Goal: Navigation & Orientation: Find specific page/section

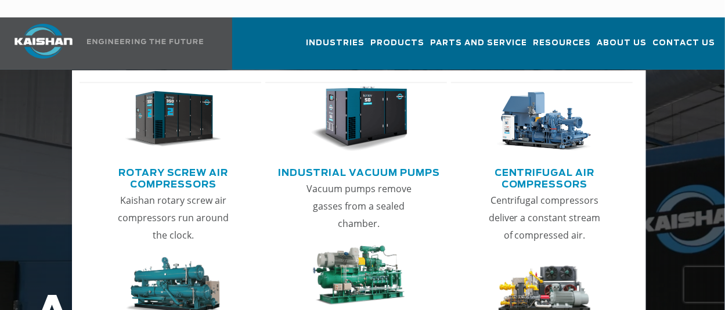
click at [190, 117] on img "Main menu" at bounding box center [173, 119] width 97 height 66
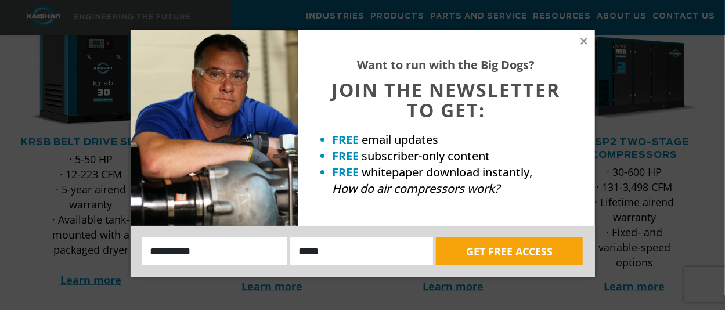
scroll to position [181, 0]
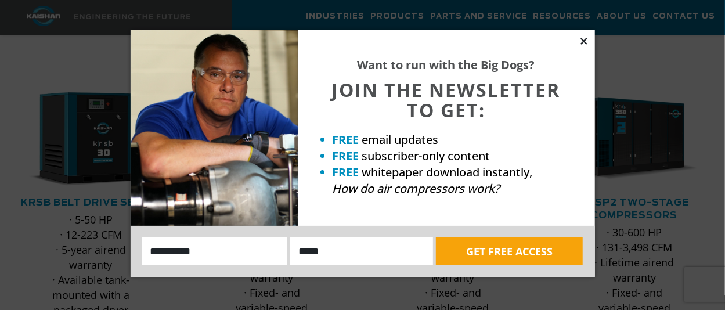
click at [586, 41] on icon at bounding box center [584, 41] width 10 height 10
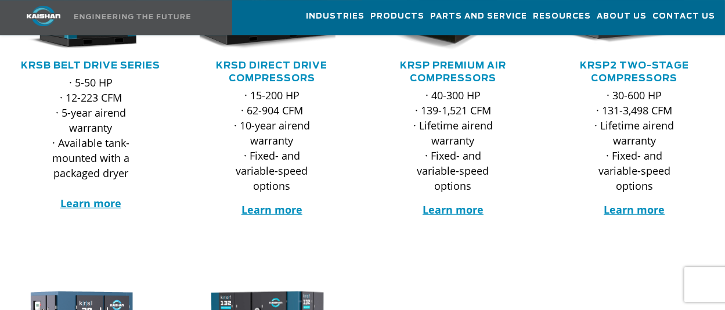
scroll to position [0, 0]
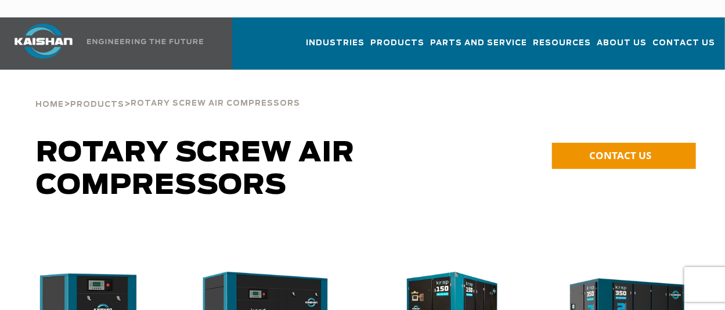
click at [418, 77] on div "Home > Products > Rotary Screw Air Compressors" at bounding box center [362, 92] width 667 height 44
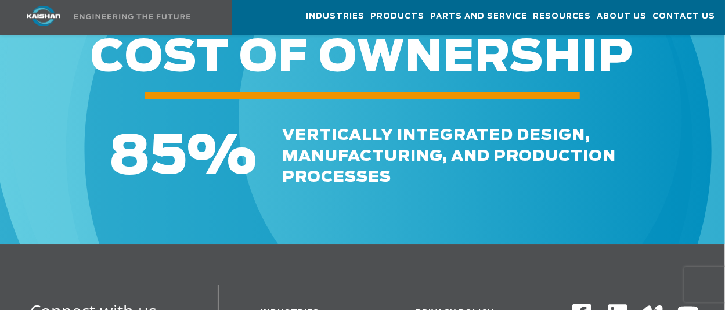
scroll to position [1931, 0]
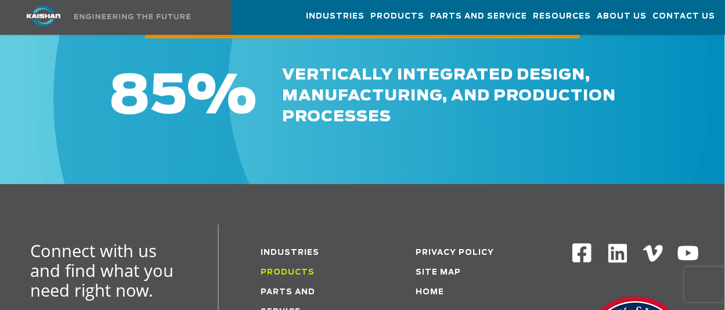
click at [288, 269] on link "Products" at bounding box center [288, 273] width 54 height 8
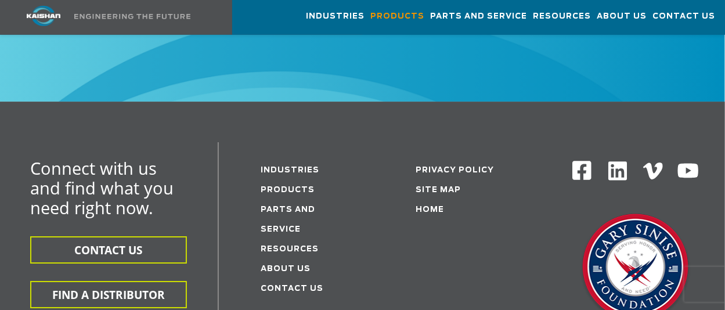
scroll to position [2052, 0]
